Goal: Task Accomplishment & Management: Use online tool/utility

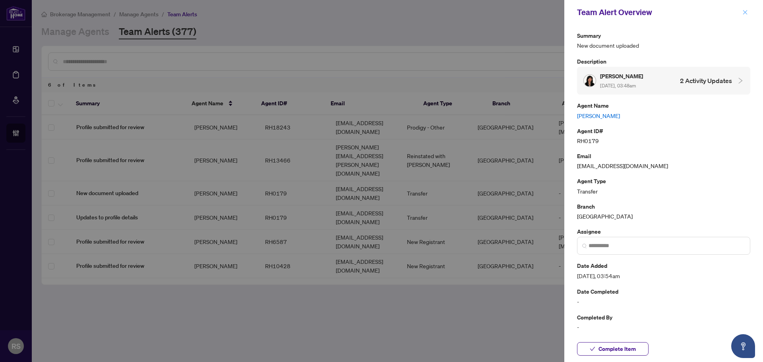
click at [748, 13] on button "button" at bounding box center [745, 13] width 10 height 10
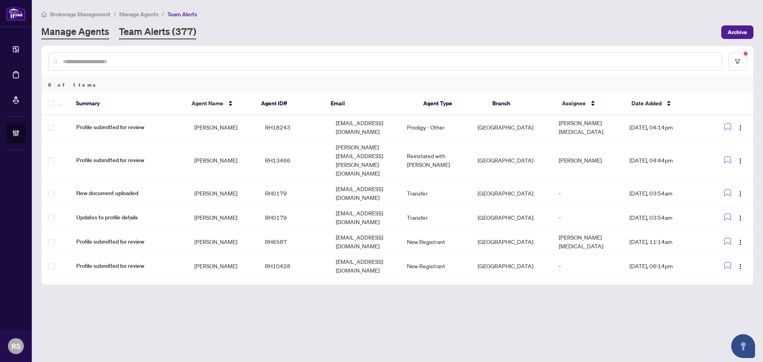
click at [69, 31] on link "Manage Agents" at bounding box center [75, 32] width 68 height 14
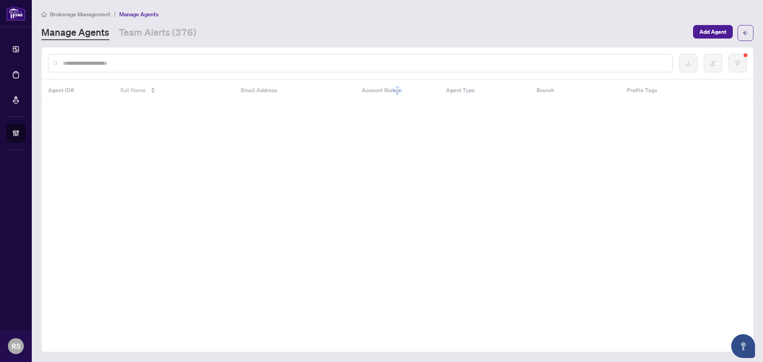
click at [103, 62] on input "text" at bounding box center [364, 63] width 603 height 9
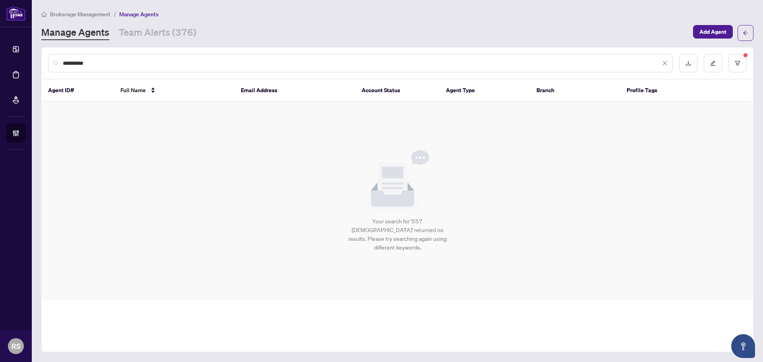
click at [107, 66] on input "**********" at bounding box center [361, 63] width 597 height 9
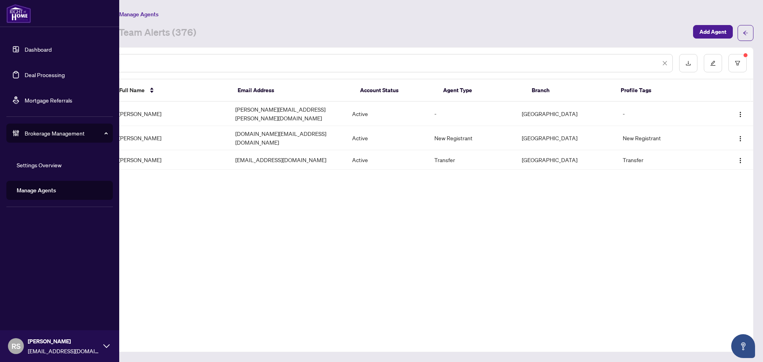
type input "***"
click at [39, 50] on link "Dashboard" at bounding box center [38, 49] width 27 height 7
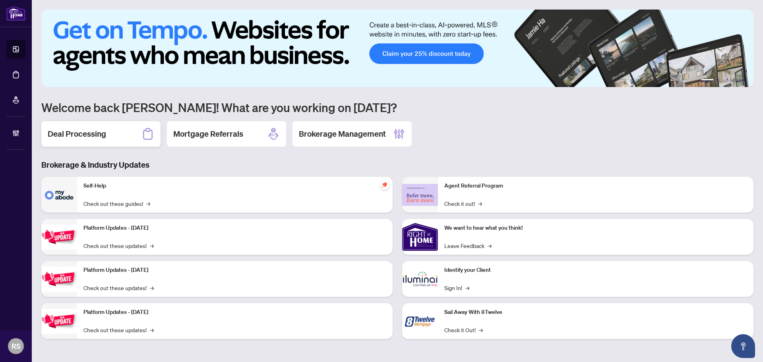
click at [78, 135] on h2 "Deal Processing" at bounding box center [77, 133] width 58 height 11
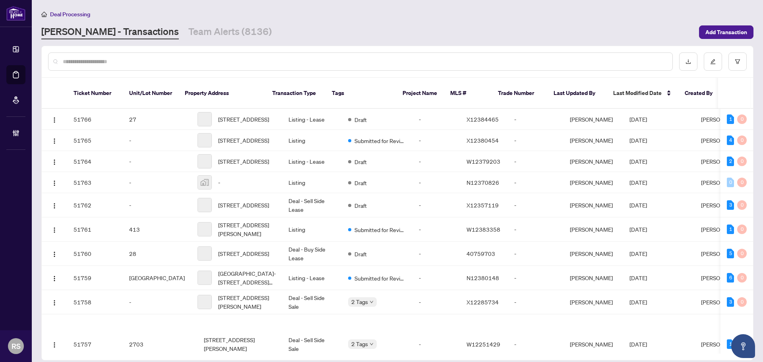
click at [93, 61] on input "text" at bounding box center [364, 61] width 603 height 9
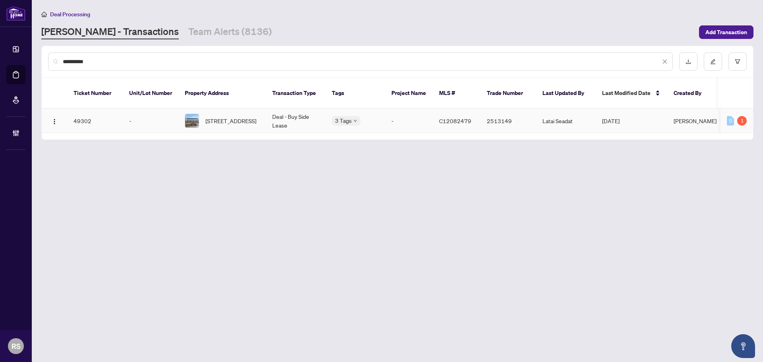
type input "**********"
click at [228, 116] on span "[STREET_ADDRESS]" at bounding box center [230, 120] width 51 height 9
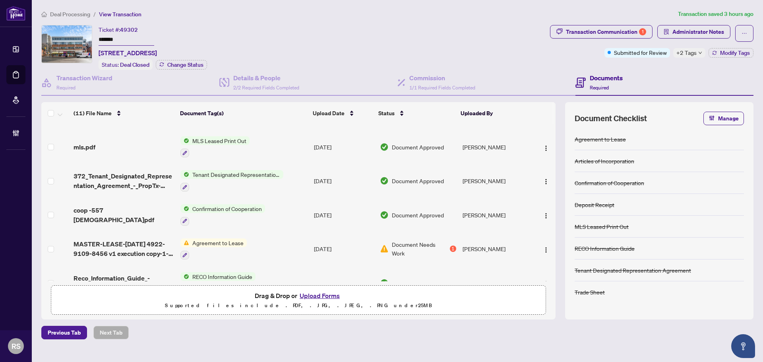
scroll to position [218, 0]
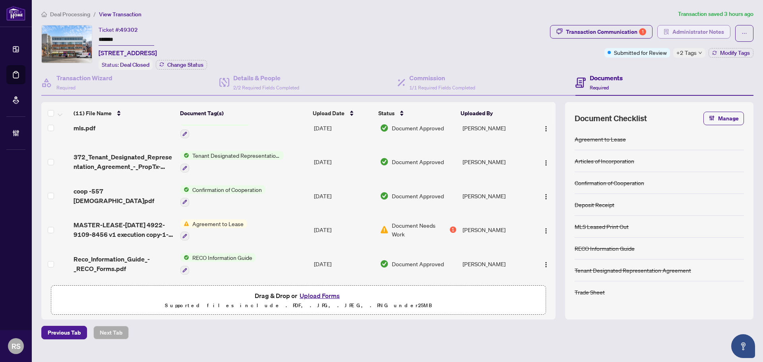
click at [690, 31] on span "Administrator Notes" at bounding box center [698, 31] width 52 height 13
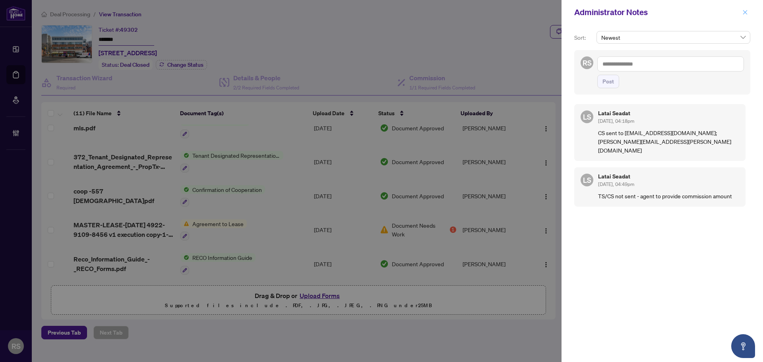
click at [747, 14] on icon "close" at bounding box center [745, 13] width 6 height 6
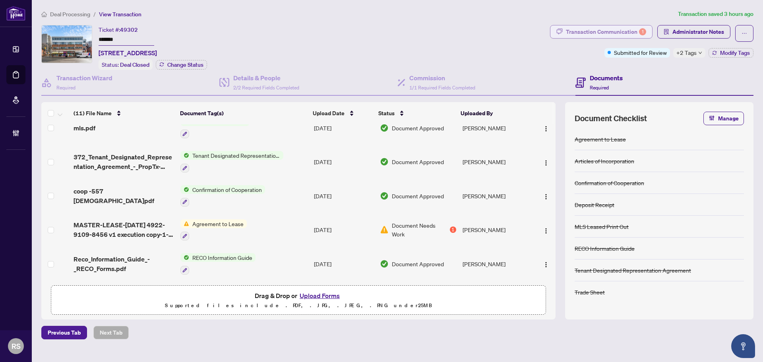
click at [617, 32] on div "Transaction Communication 1" at bounding box center [606, 31] width 80 height 13
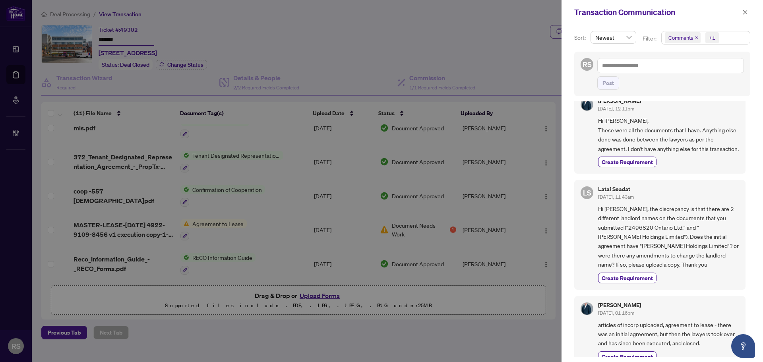
scroll to position [0, 0]
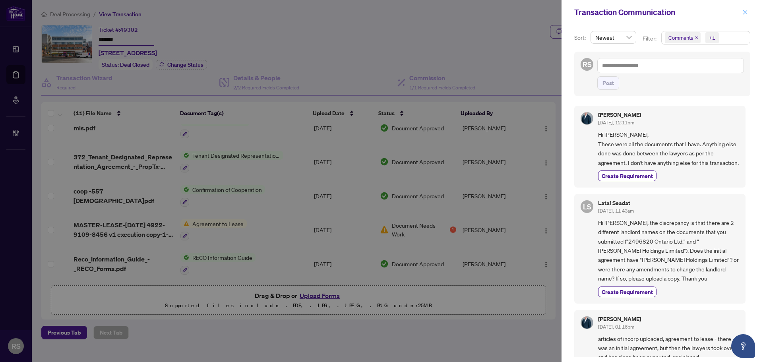
click at [745, 14] on icon "close" at bounding box center [745, 13] width 6 height 6
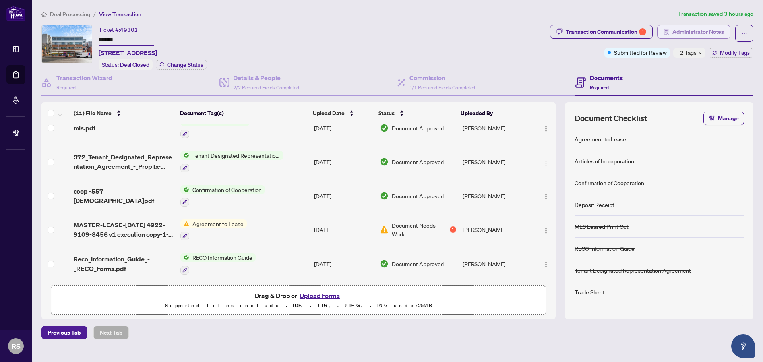
click at [696, 35] on span "Administrator Notes" at bounding box center [698, 31] width 52 height 13
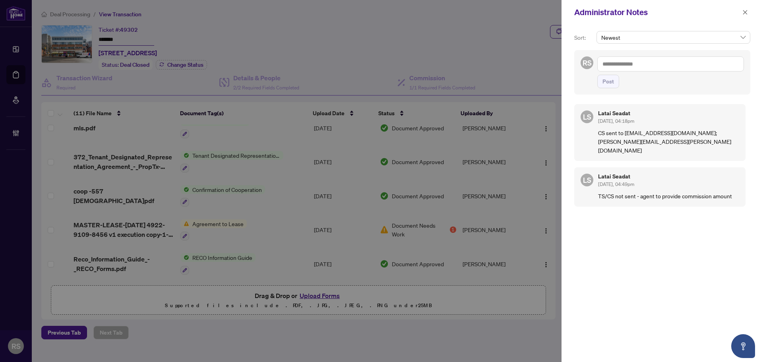
click at [614, 68] on textarea at bounding box center [670, 63] width 147 height 15
click at [743, 14] on icon "close" at bounding box center [745, 13] width 6 height 6
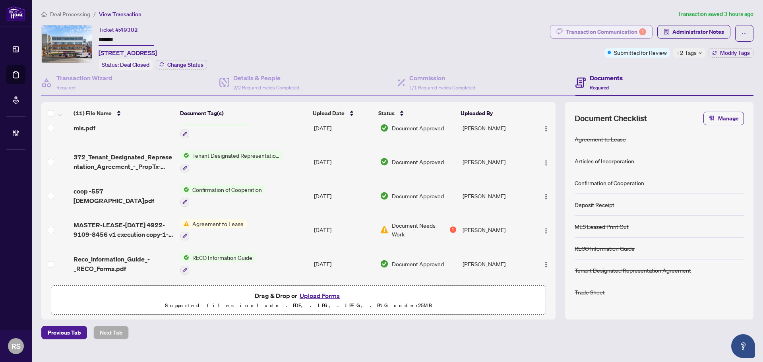
click at [613, 36] on div "Transaction Communication 1" at bounding box center [606, 31] width 80 height 13
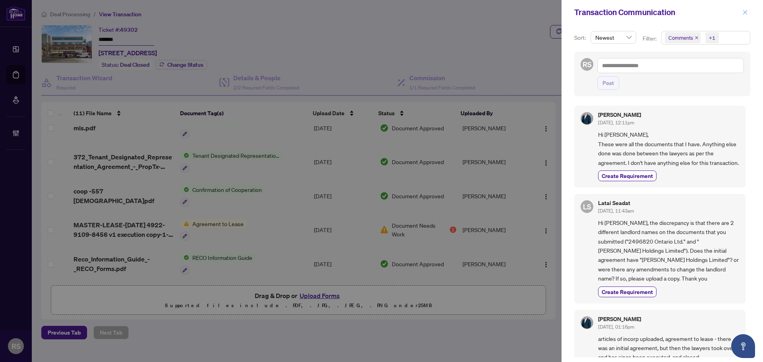
click at [747, 13] on icon "close" at bounding box center [745, 13] width 6 height 6
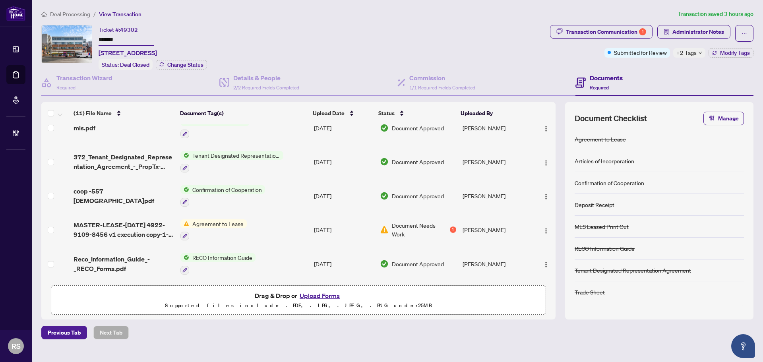
click at [727, 156] on div "Articles of Incorporation" at bounding box center [658, 161] width 169 height 22
click at [723, 183] on div "Confirmation of Cooperation" at bounding box center [658, 183] width 169 height 22
